Goal: Task Accomplishment & Management: Manage account settings

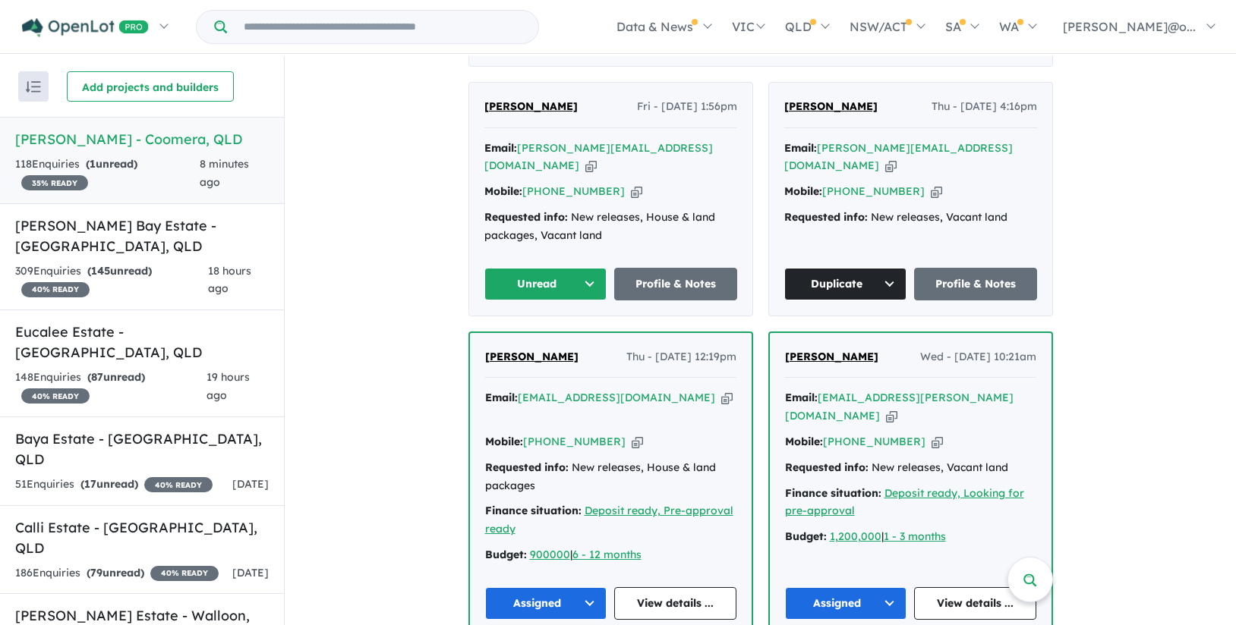
scroll to position [605, 0]
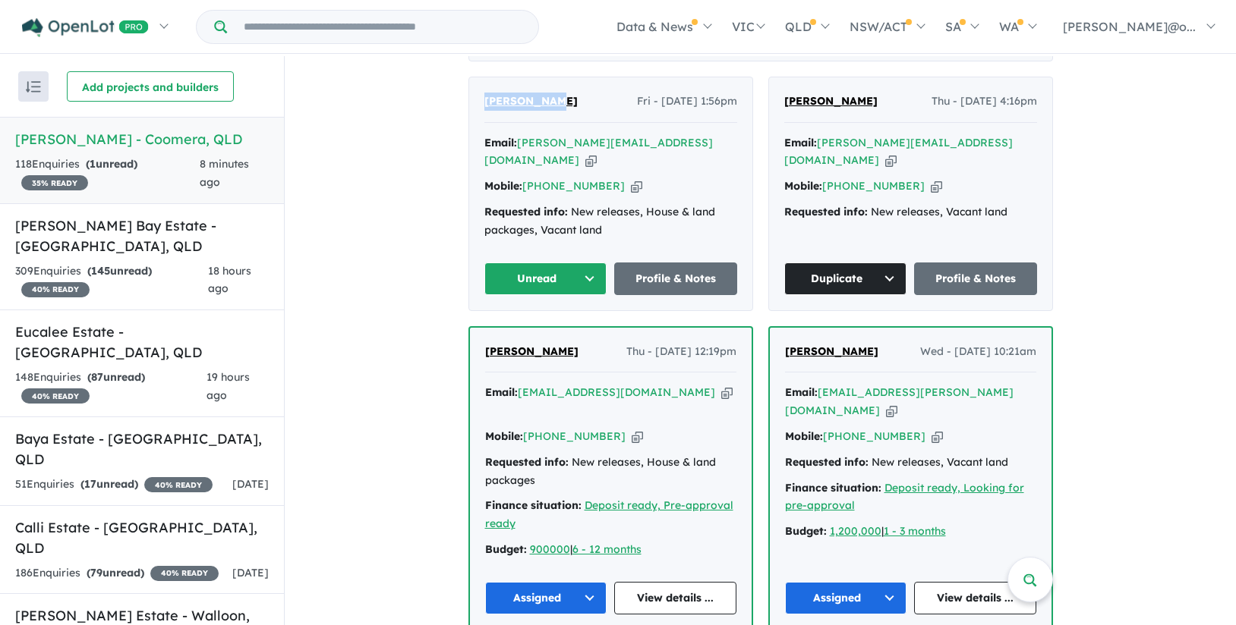
drag, startPoint x: 556, startPoint y: 96, endPoint x: 471, endPoint y: 87, distance: 86.3
click at [471, 87] on div "[PERSON_NAME] Fri - [DATE] 1:56pm Email: [PERSON_NAME][EMAIL_ADDRESS][DOMAIN_NA…" at bounding box center [610, 193] width 283 height 233
copy span "[PERSON_NAME]"
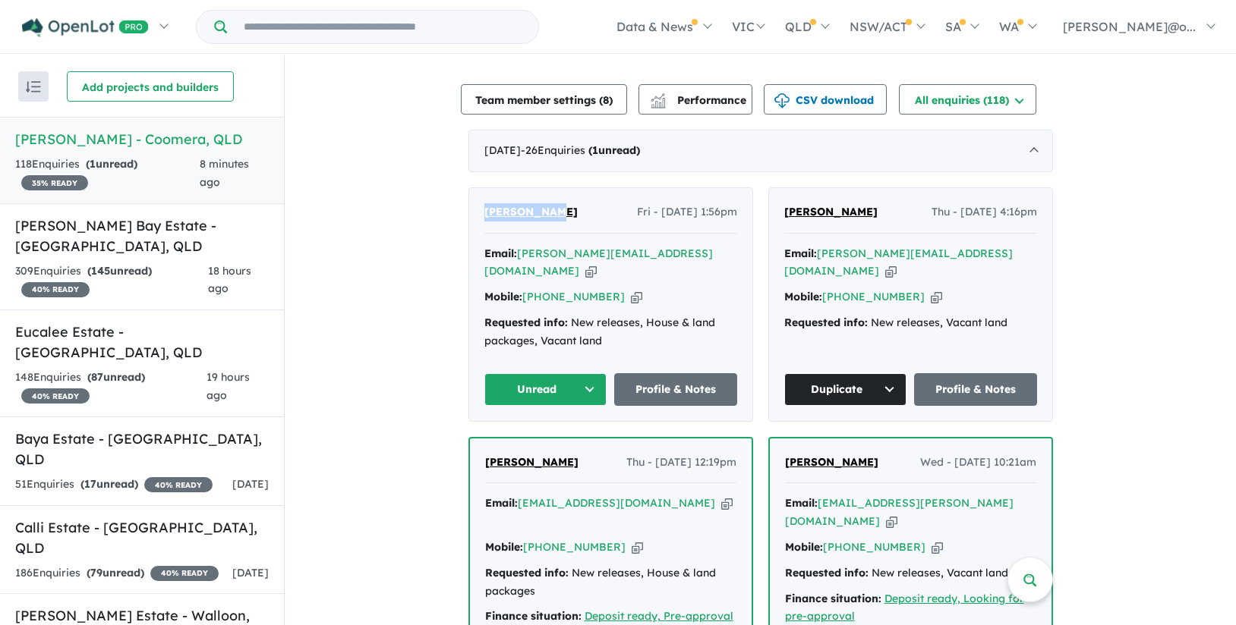
scroll to position [461, 0]
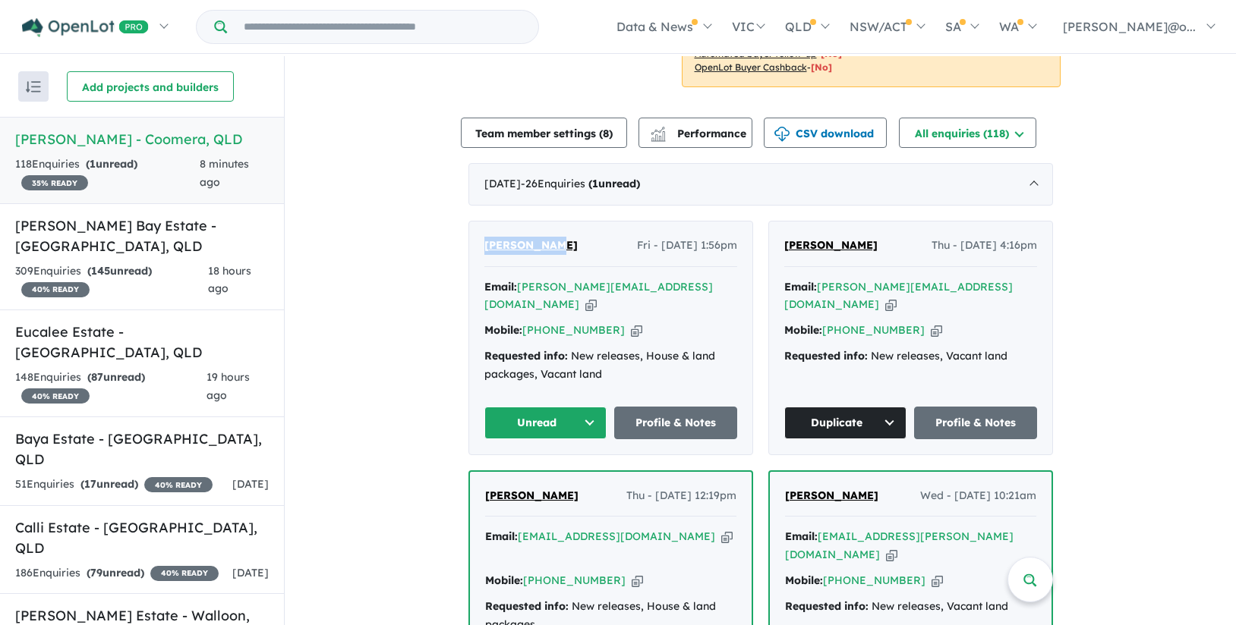
click at [597, 297] on icon "button" at bounding box center [590, 305] width 11 height 16
copy span "[PERSON_NAME]"
click at [631, 323] on icon "button" at bounding box center [636, 331] width 11 height 16
copy span "[PERSON_NAME]"
click at [560, 407] on button "Unread" at bounding box center [545, 423] width 123 height 33
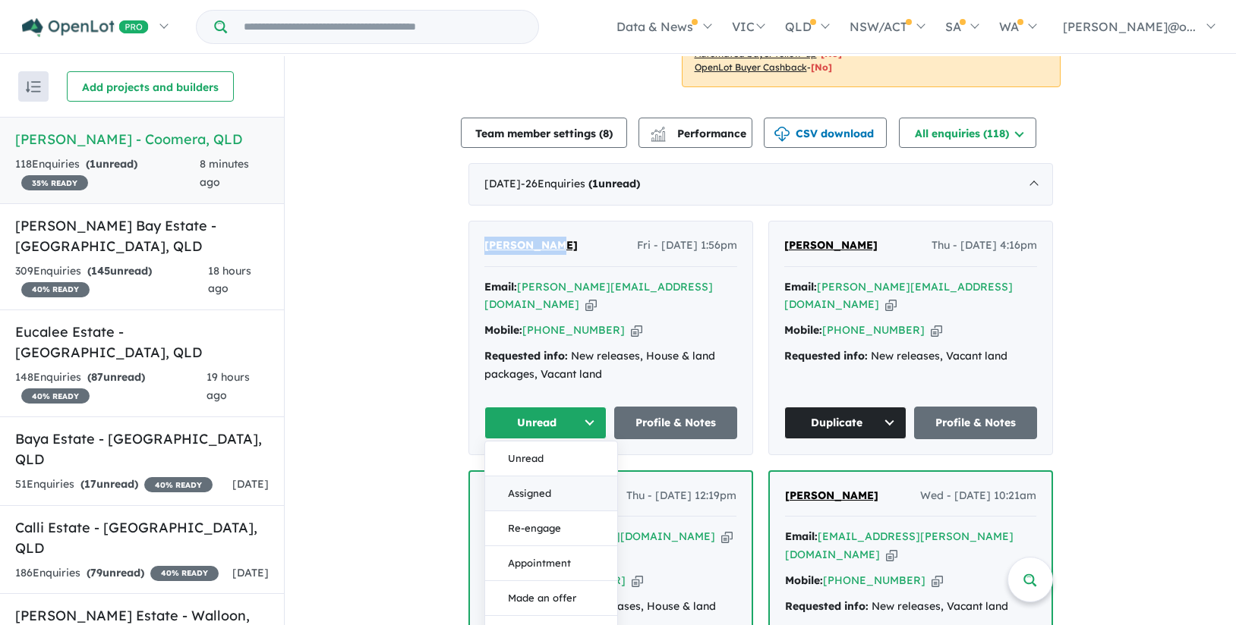
click at [562, 477] on button "Assigned" at bounding box center [551, 494] width 132 height 35
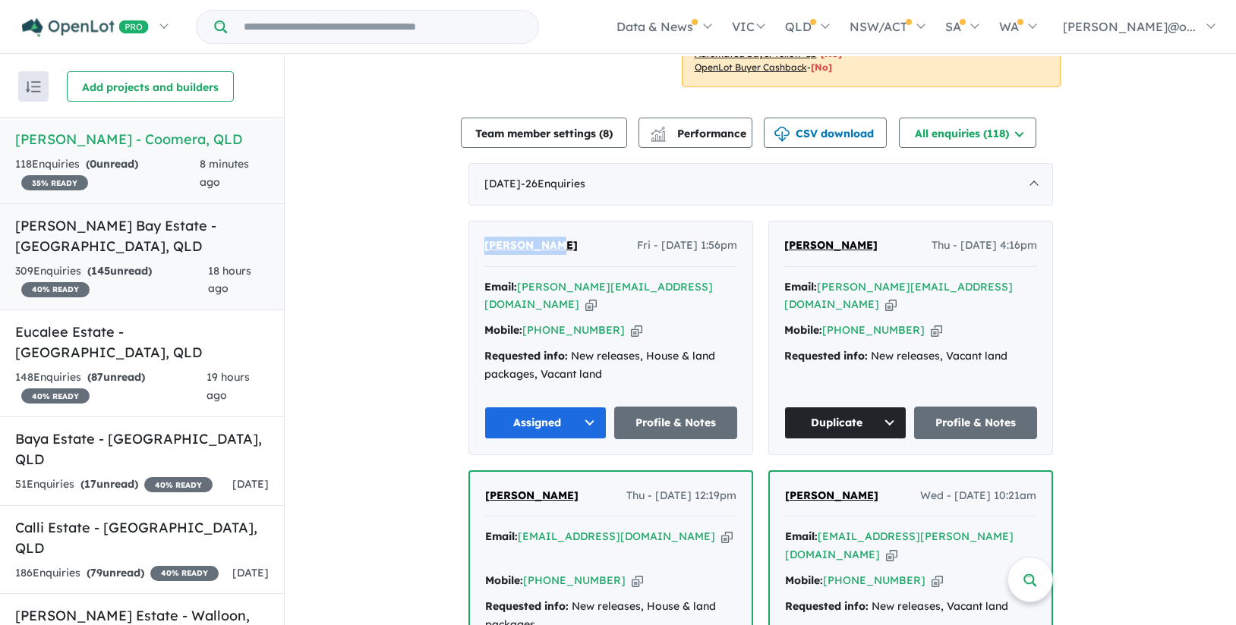
click at [199, 254] on h5 "[PERSON_NAME] Bay Estate - [GEOGRAPHIC_DATA] , [GEOGRAPHIC_DATA]" at bounding box center [142, 236] width 254 height 41
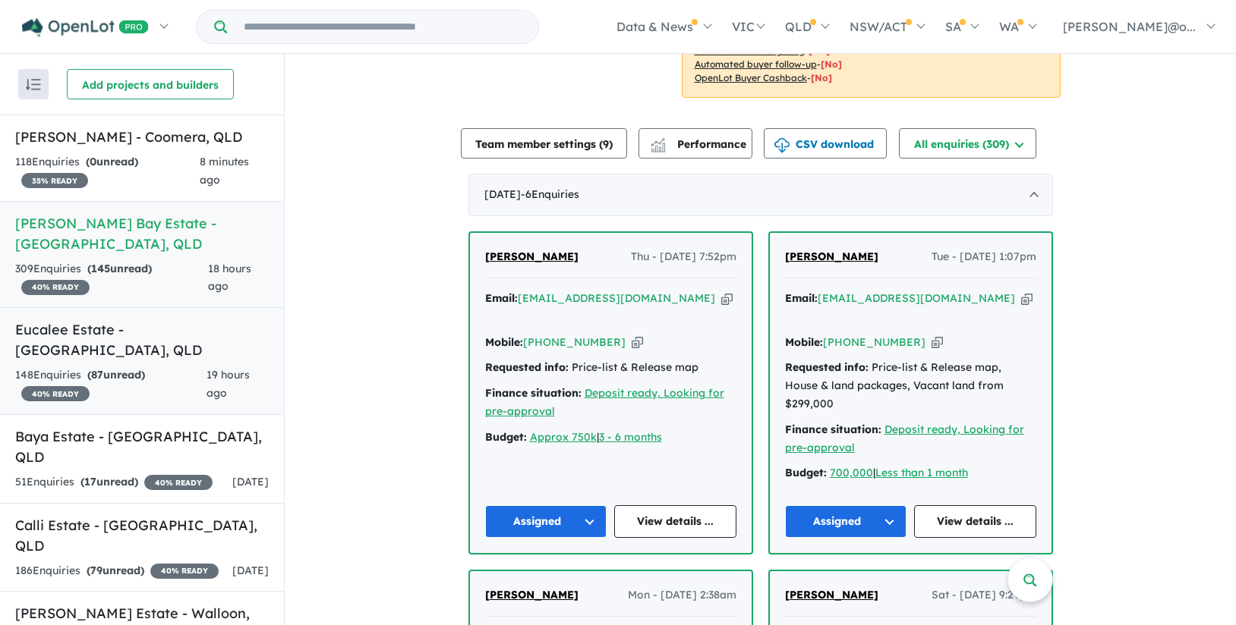
scroll to position [436, 0]
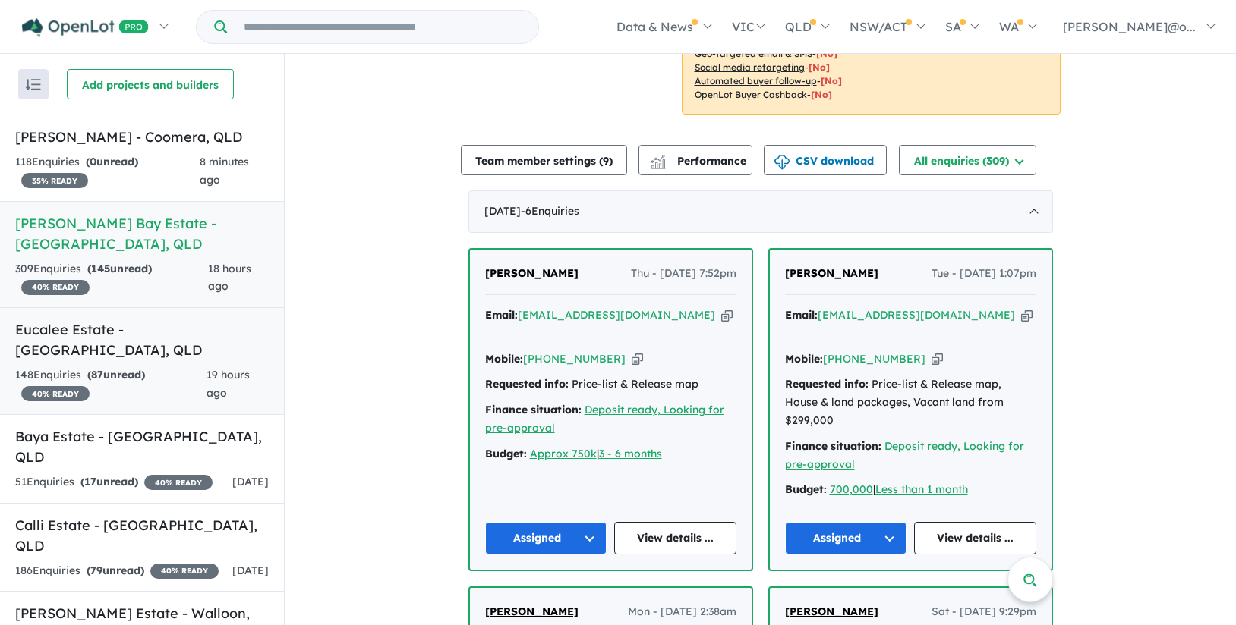
click at [140, 342] on link "Eucalee Estate - [GEOGRAPHIC_DATA] , QLD 148 Enquir ies ( 87 unread) 40 % READY…" at bounding box center [142, 361] width 284 height 108
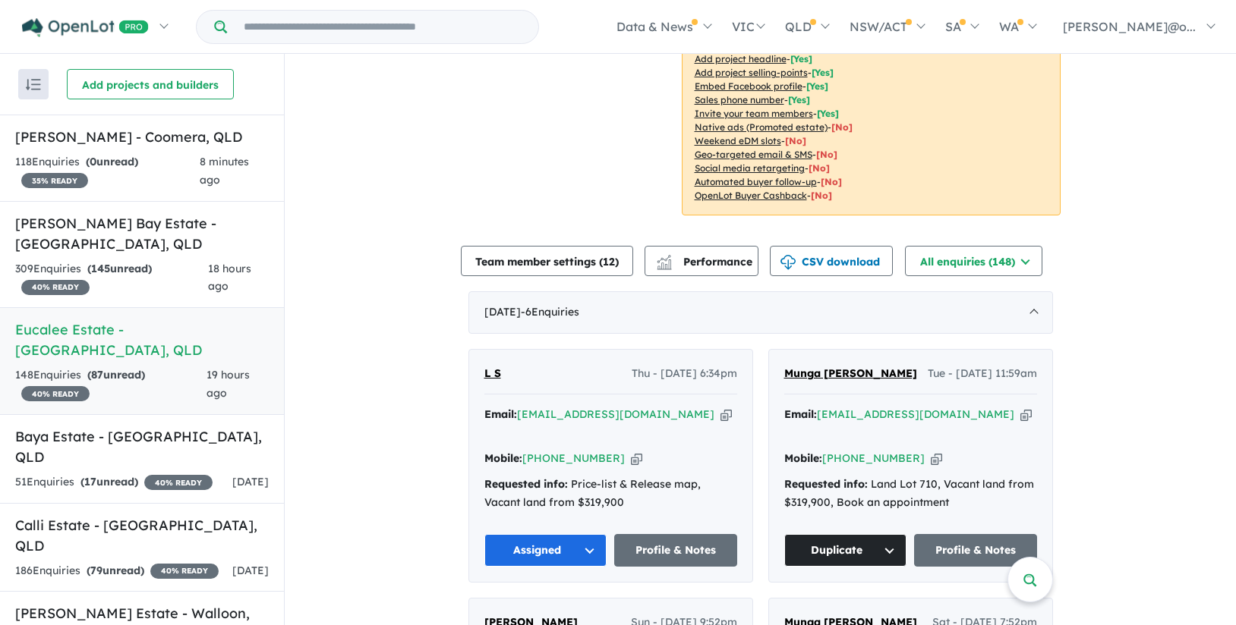
scroll to position [367, 0]
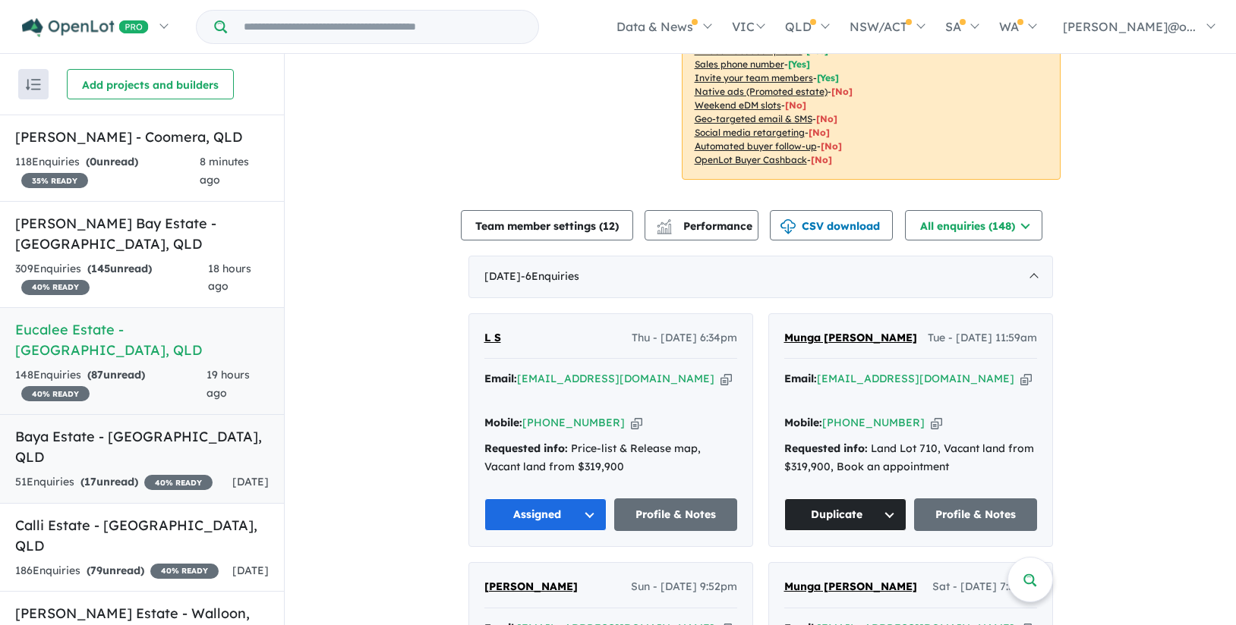
click at [165, 427] on h5 "Baya Estate - [GEOGRAPHIC_DATA] , [GEOGRAPHIC_DATA]" at bounding box center [142, 447] width 254 height 41
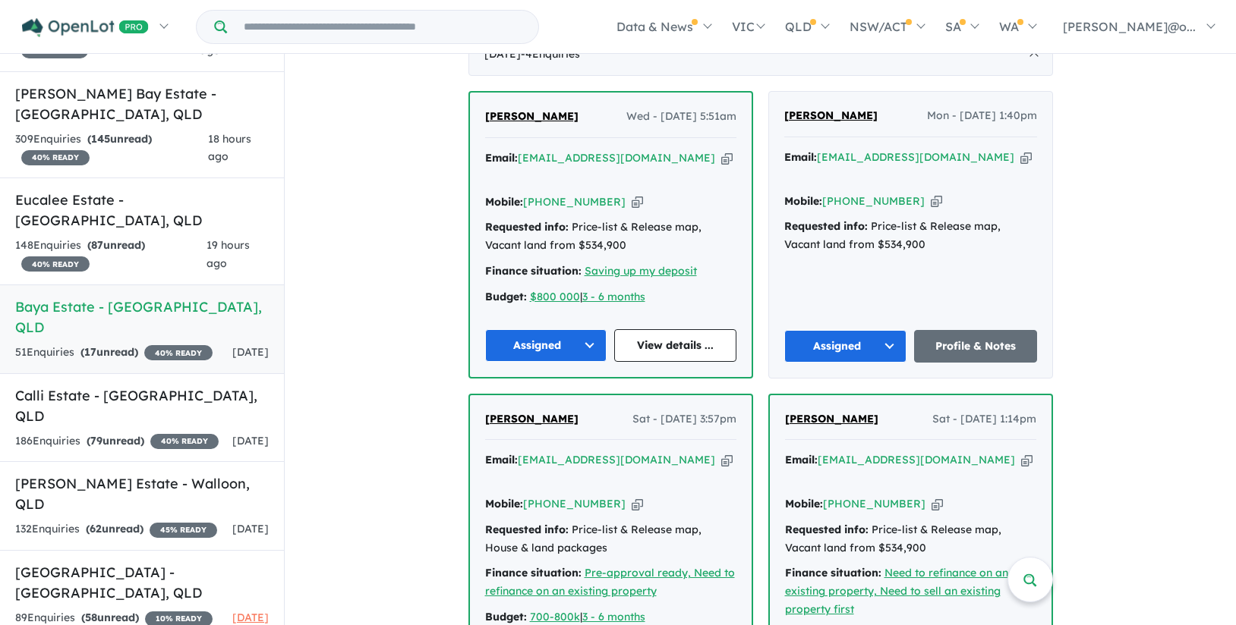
scroll to position [134, 0]
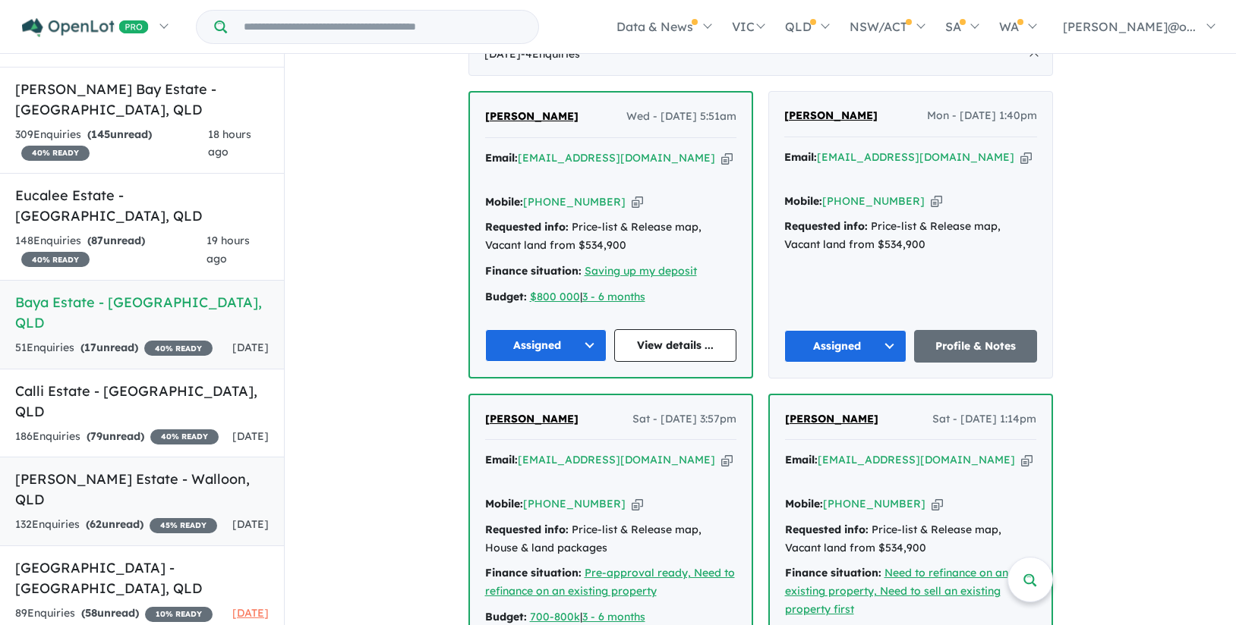
click at [99, 469] on h5 "[PERSON_NAME] Estate - [GEOGRAPHIC_DATA] , [GEOGRAPHIC_DATA]" at bounding box center [142, 489] width 254 height 41
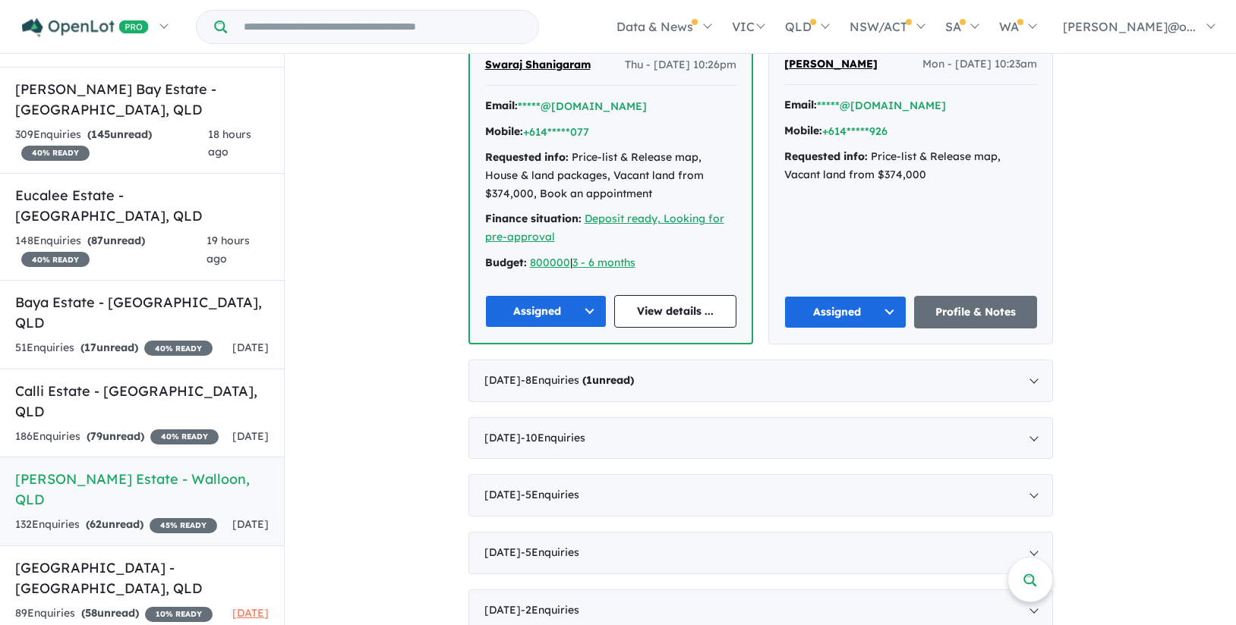
scroll to position [641, 0]
click at [140, 575] on link "Half [GEOGRAPHIC_DATA] - [GEOGRAPHIC_DATA] , [GEOGRAPHIC_DATA] 89 Enquir ies ( …" at bounding box center [142, 591] width 284 height 90
